Goal: Information Seeking & Learning: Find specific fact

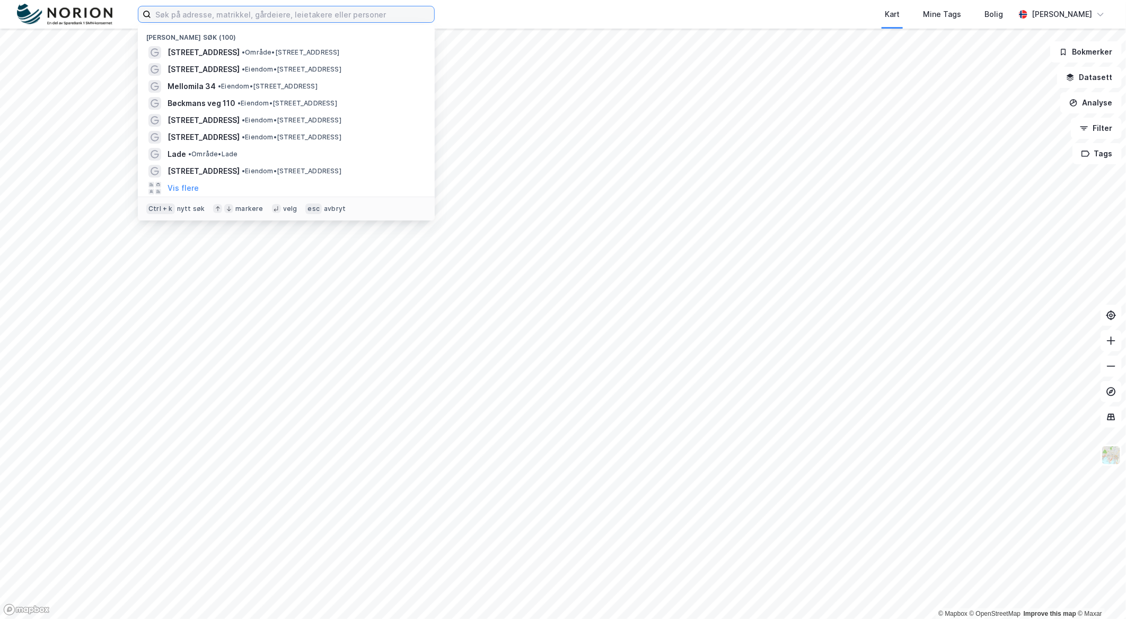
click at [360, 19] on input at bounding box center [292, 14] width 283 height 16
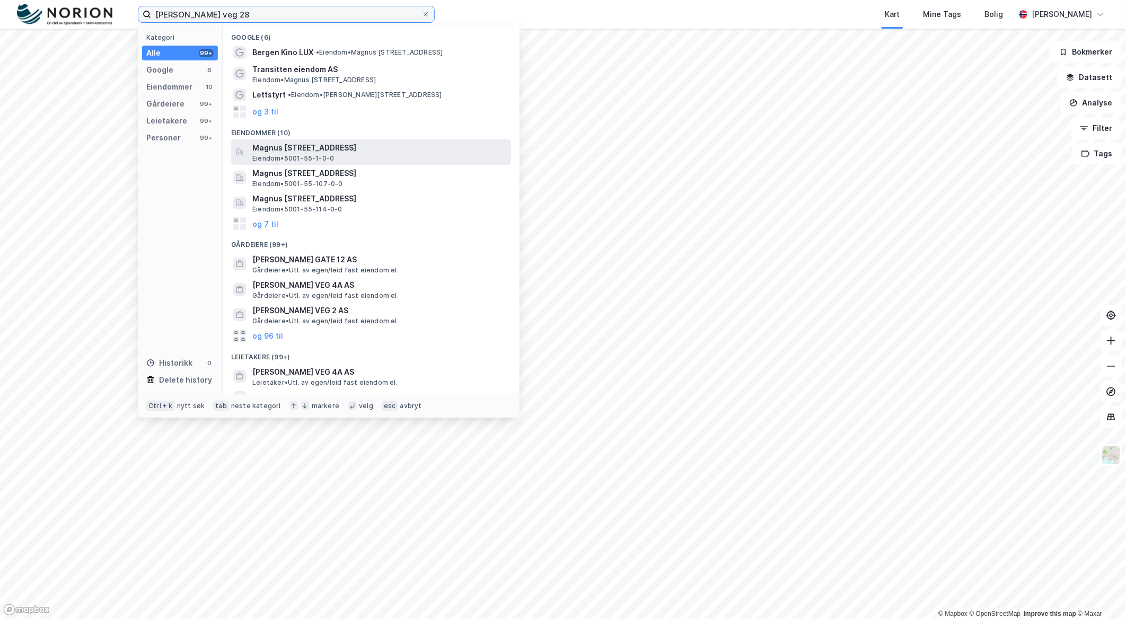
type input "[PERSON_NAME] veg 28"
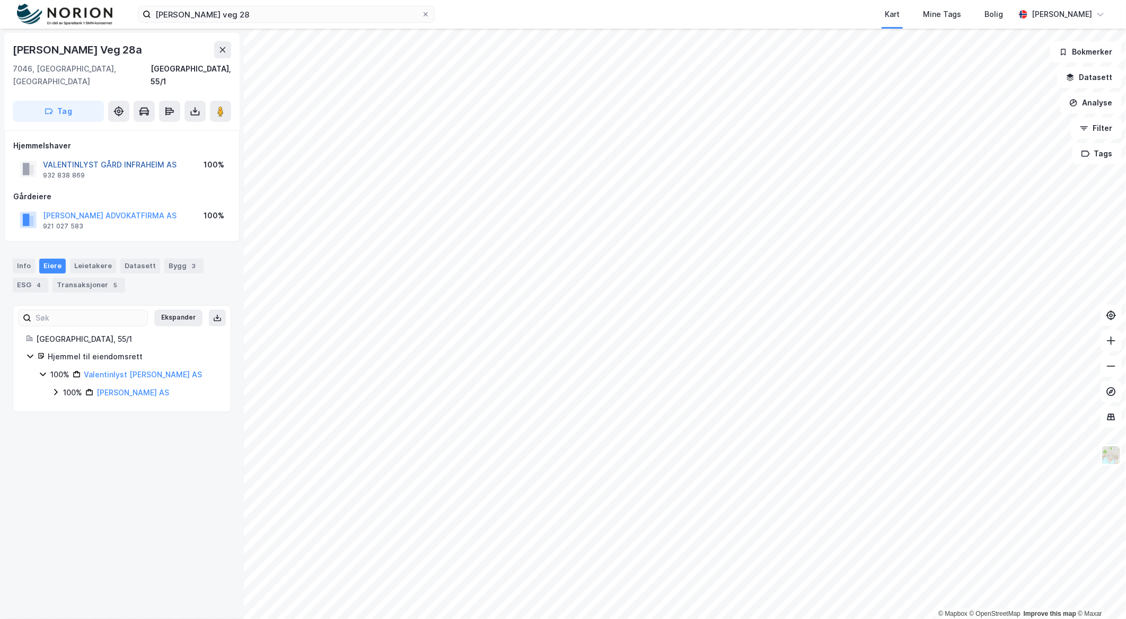
click at [0, 0] on button "VALENTINLYST GÅRD INFRAHEIM AS" at bounding box center [0, 0] width 0 height 0
